Goal: Complete application form

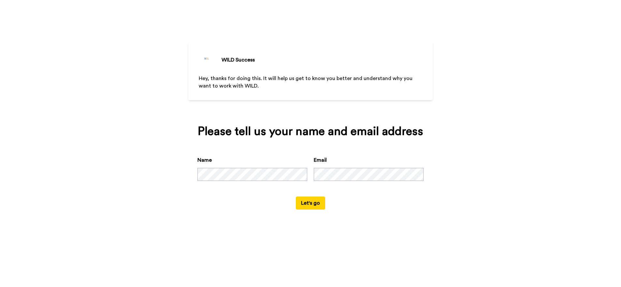
click at [311, 205] on button "Let's go" at bounding box center [310, 203] width 29 height 13
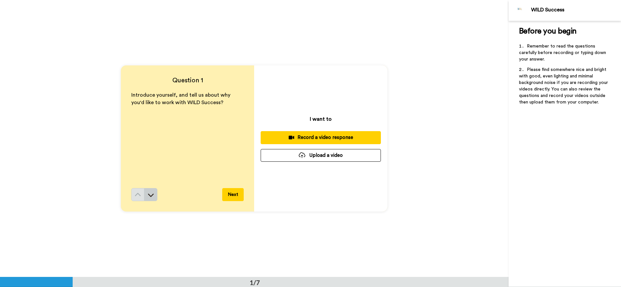
click at [148, 193] on icon at bounding box center [151, 195] width 7 height 7
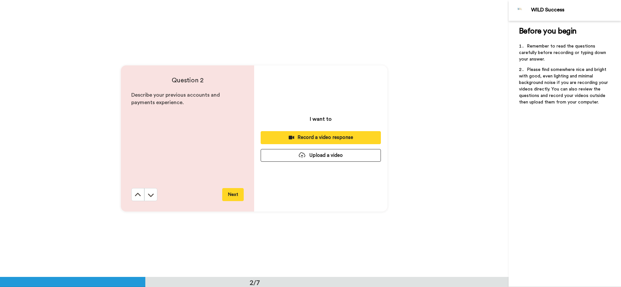
scroll to position [277, 0]
click at [148, 193] on icon at bounding box center [151, 194] width 7 height 7
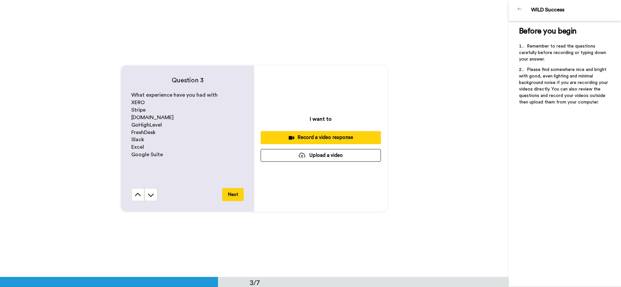
scroll to position [555, 0]
click at [148, 193] on icon at bounding box center [151, 194] width 7 height 7
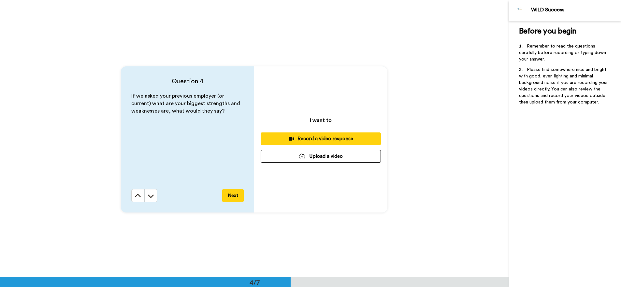
scroll to position [832, 0]
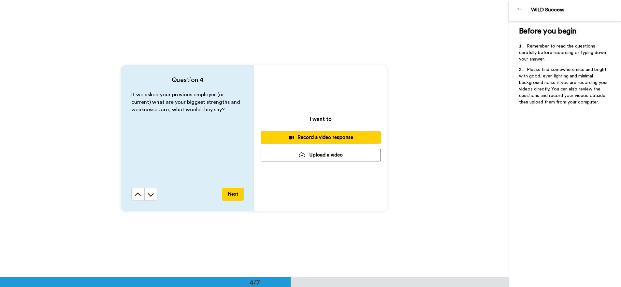
click at [148, 193] on icon at bounding box center [151, 194] width 7 height 7
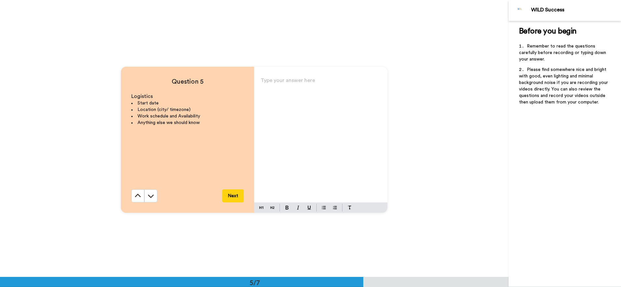
scroll to position [1109, 0]
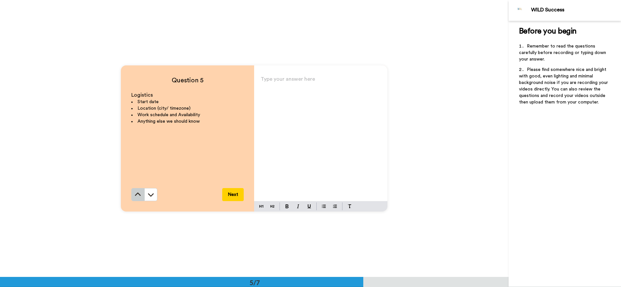
click at [134, 193] on icon at bounding box center [137, 194] width 7 height 7
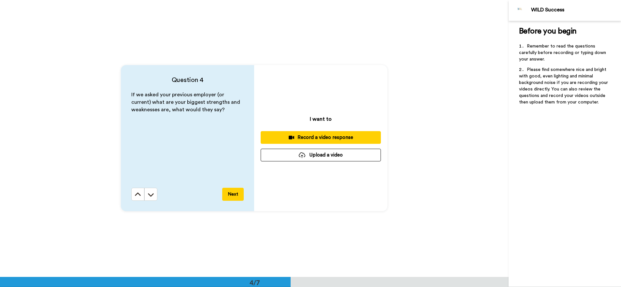
click at [134, 193] on icon at bounding box center [137, 194] width 7 height 7
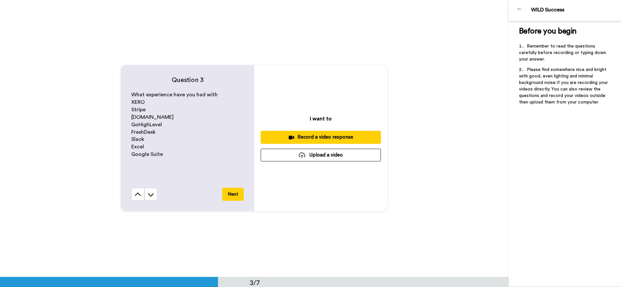
click at [134, 193] on icon at bounding box center [137, 194] width 7 height 7
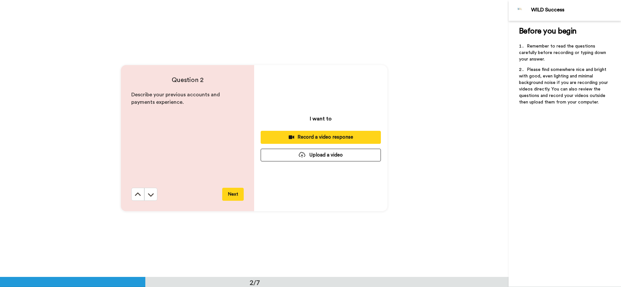
click at [134, 193] on icon at bounding box center [137, 194] width 7 height 7
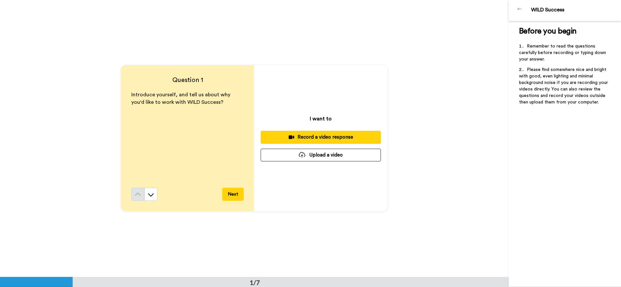
scroll to position [0, 0]
